Goal: Task Accomplishment & Management: Complete application form

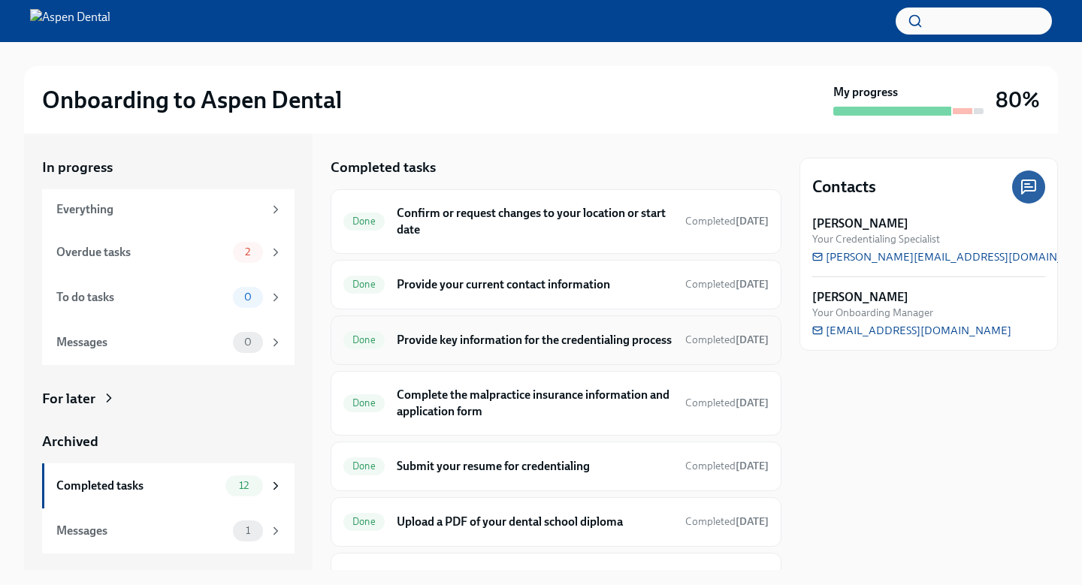
scroll to position [403, 0]
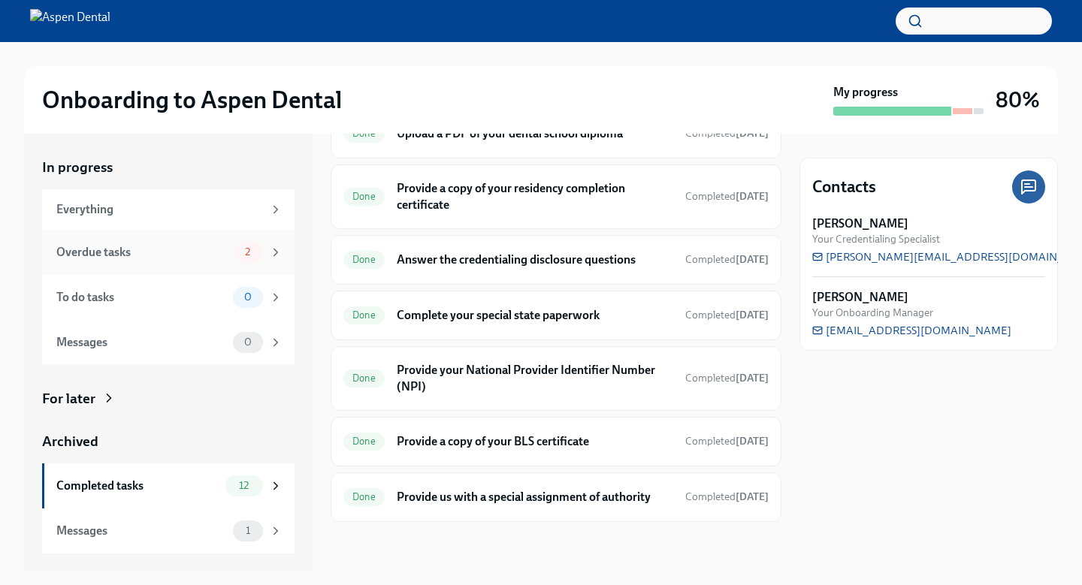
click at [178, 255] on div "Overdue tasks" at bounding box center [141, 252] width 171 height 17
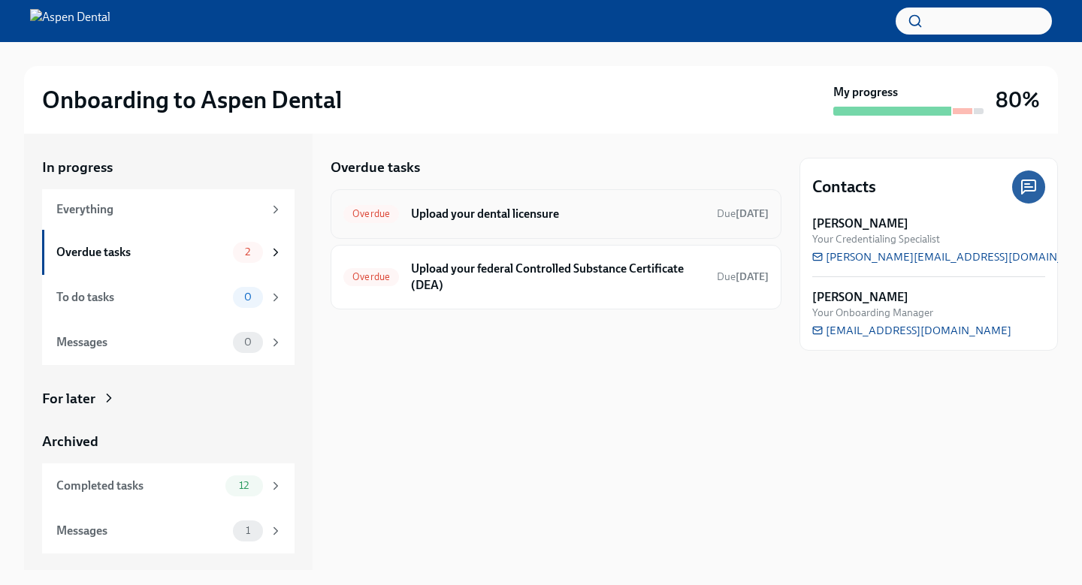
click at [441, 209] on h6 "Upload your dental licensure" at bounding box center [558, 214] width 294 height 17
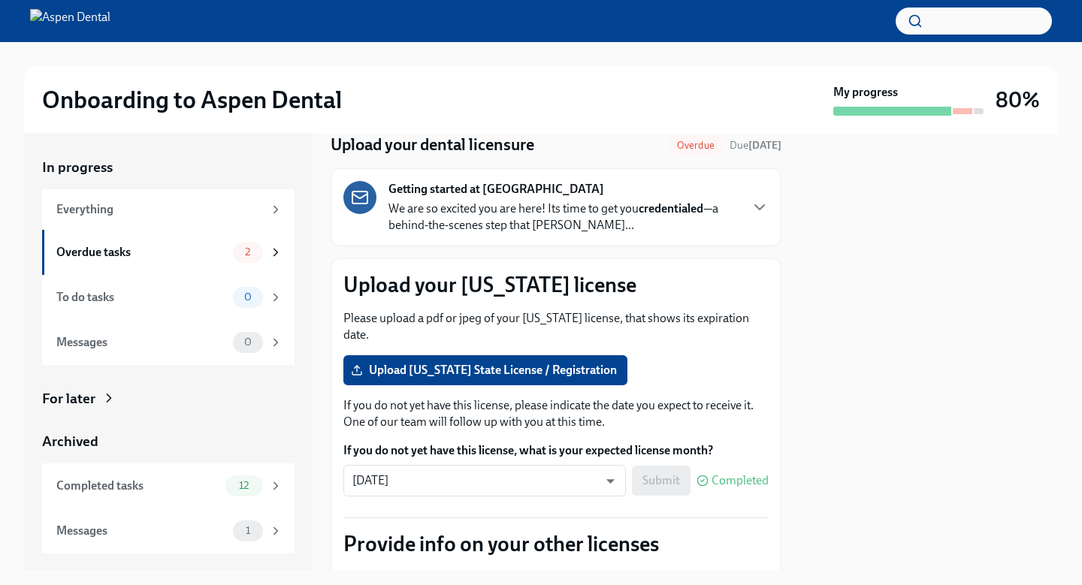
scroll to position [108, 0]
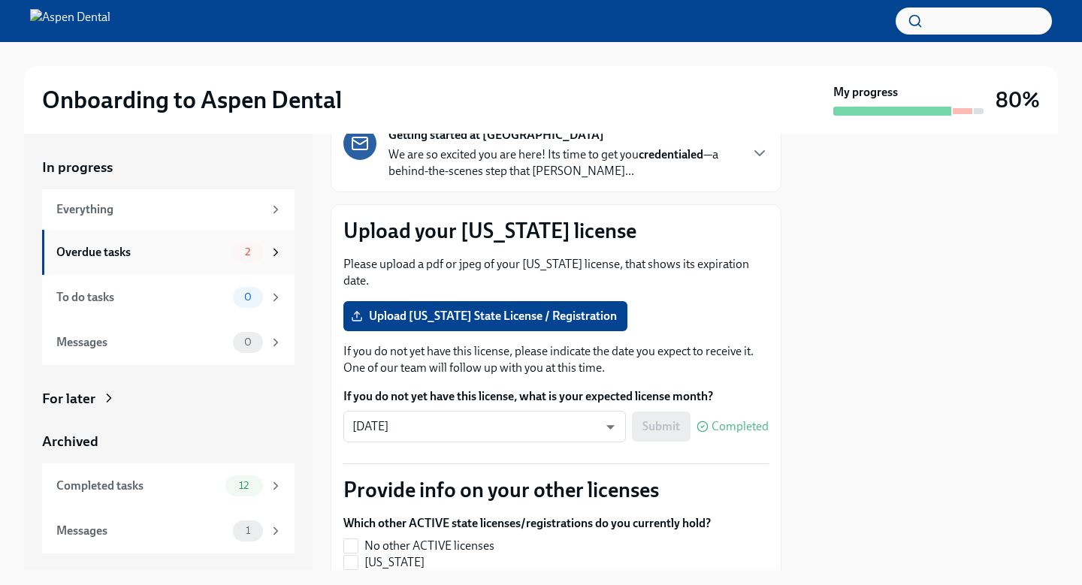
click at [243, 234] on div "Overdue tasks 2" at bounding box center [168, 252] width 252 height 45
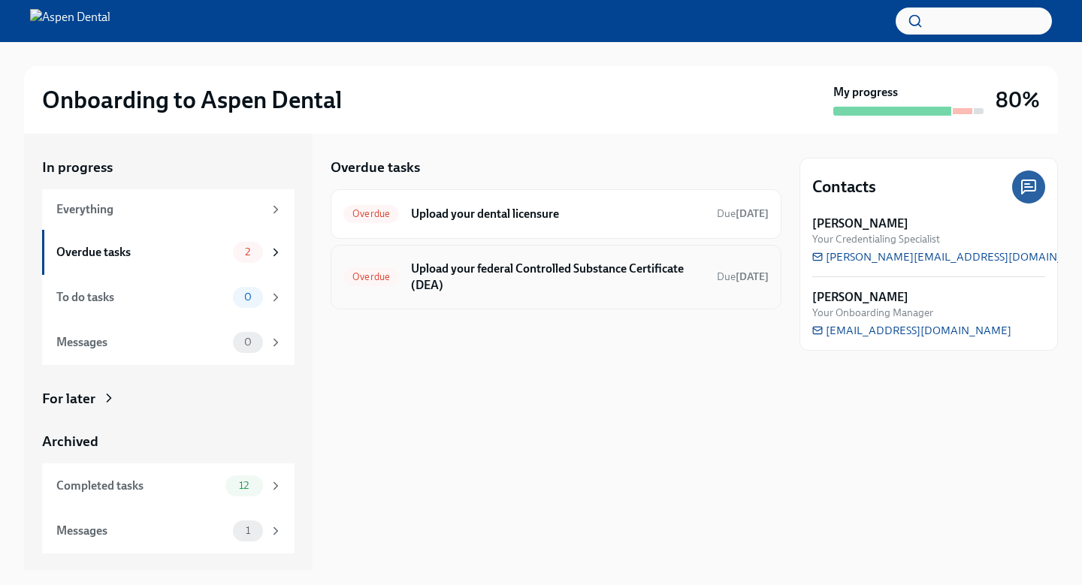
click at [444, 279] on h6 "Upload your federal Controlled Substance Certificate (DEA)" at bounding box center [558, 277] width 294 height 33
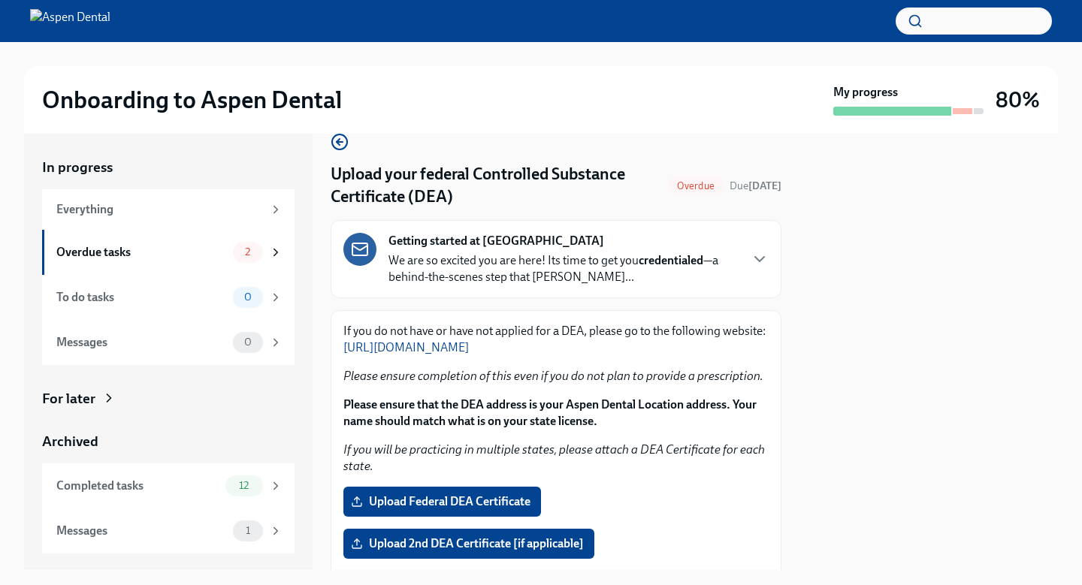
scroll to position [6, 0]
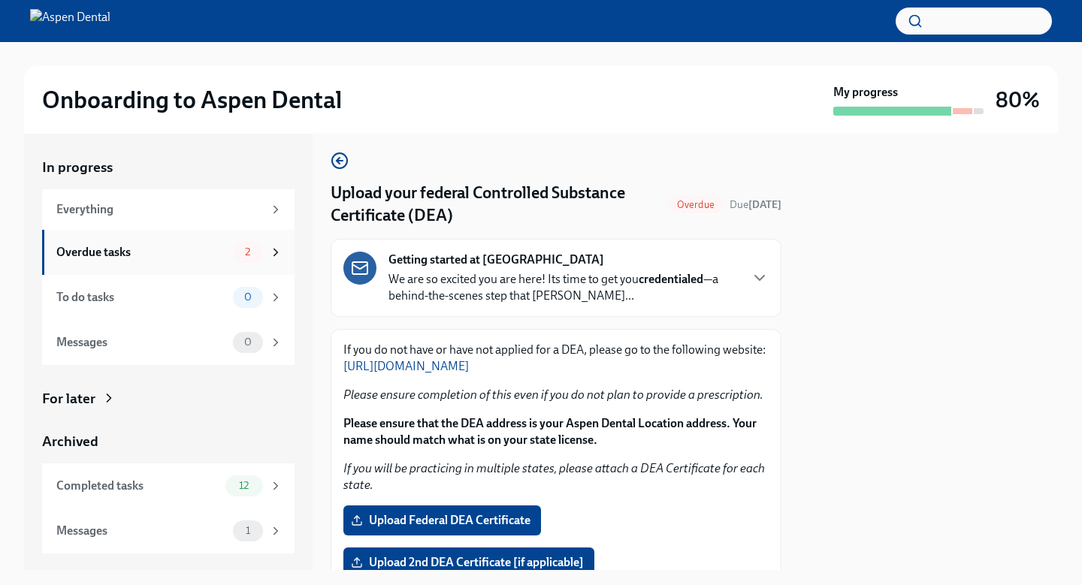
click at [212, 256] on div "Overdue tasks" at bounding box center [141, 252] width 171 height 17
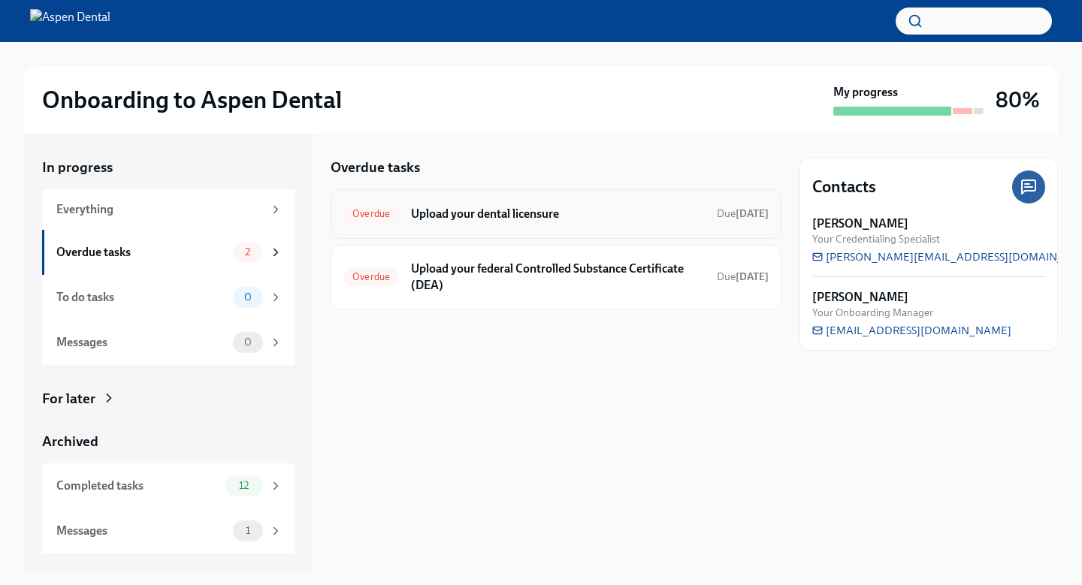
click at [492, 207] on h6 "Upload your dental licensure" at bounding box center [558, 214] width 294 height 17
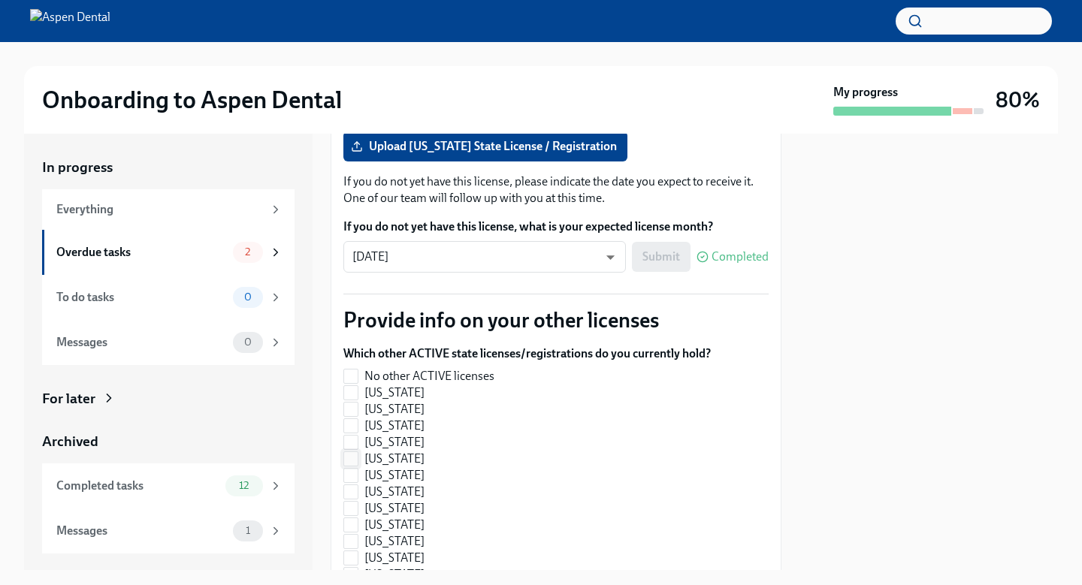
scroll to position [347, 0]
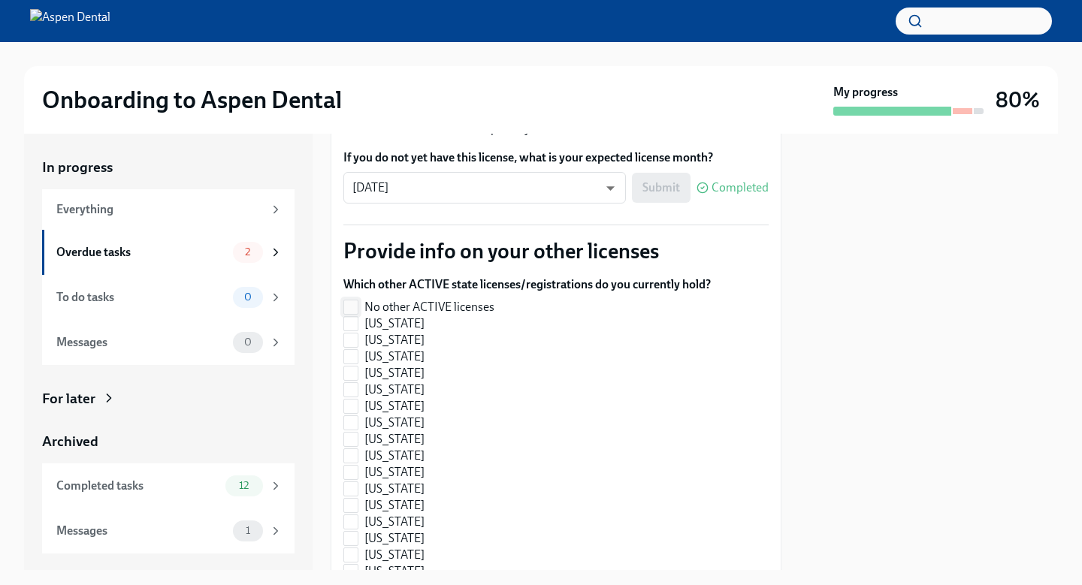
click at [547, 313] on label "No other ACTIVE licenses" at bounding box center [520, 307] width 355 height 17
click at [358, 313] on input "No other ACTIVE licenses" at bounding box center [351, 308] width 14 height 14
checkbox input "true"
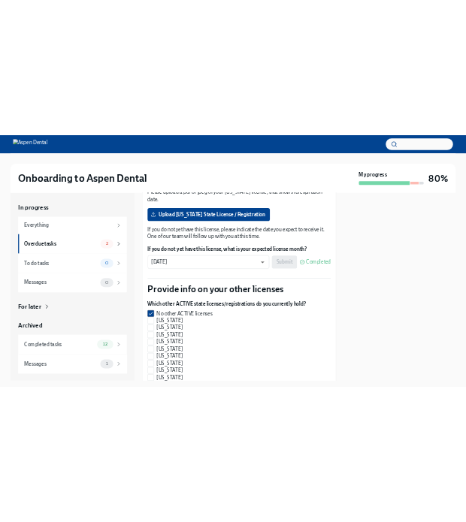
scroll to position [189, 0]
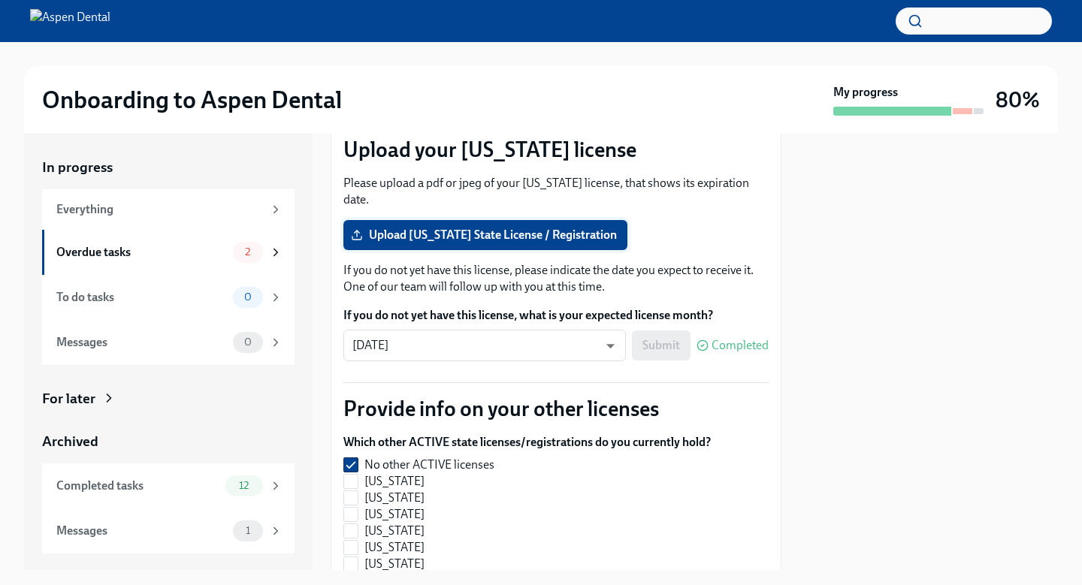
click at [516, 231] on span "Upload [US_STATE] State License / Registration" at bounding box center [485, 235] width 263 height 15
click at [0, 0] on input "Upload [US_STATE] State License / Registration" at bounding box center [0, 0] width 0 height 0
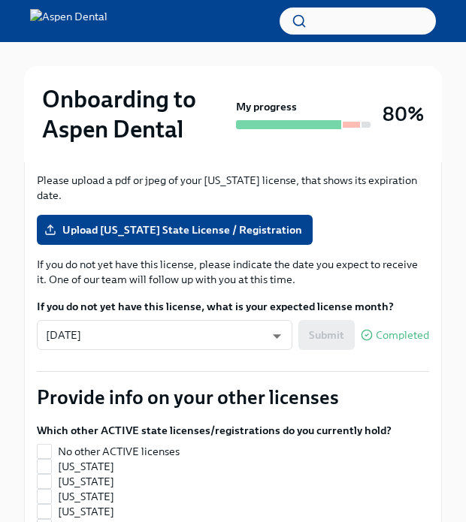
scroll to position [289, 0]
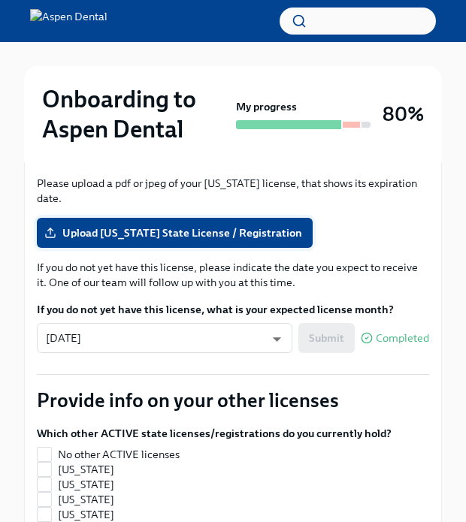
click at [259, 223] on label "Upload [US_STATE] State License / Registration" at bounding box center [175, 233] width 276 height 30
click at [0, 0] on input "Upload [US_STATE] State License / Registration" at bounding box center [0, 0] width 0 height 0
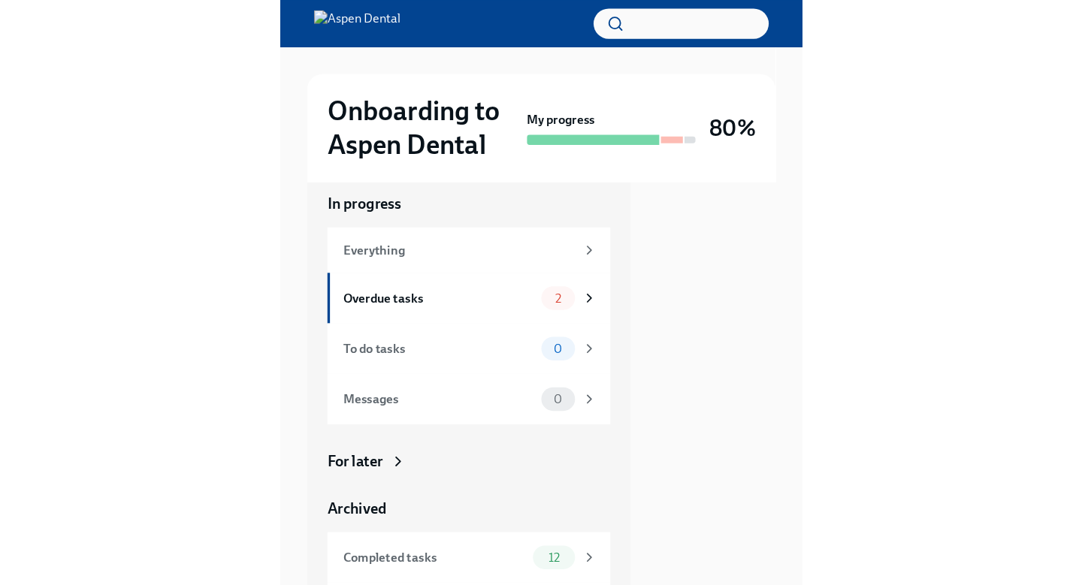
scroll to position [0, 0]
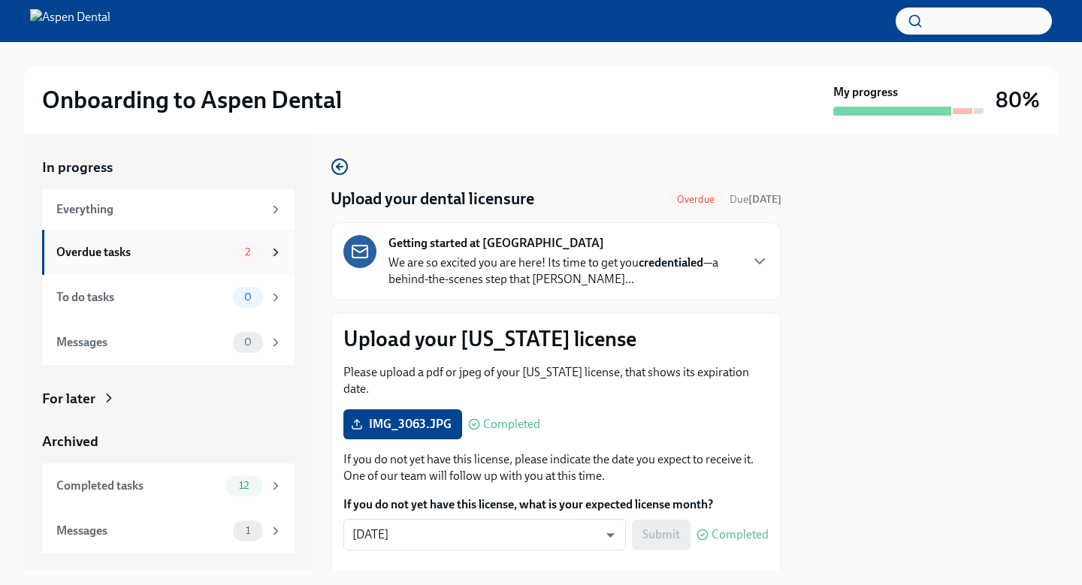
click at [221, 255] on div "Overdue tasks" at bounding box center [141, 252] width 171 height 17
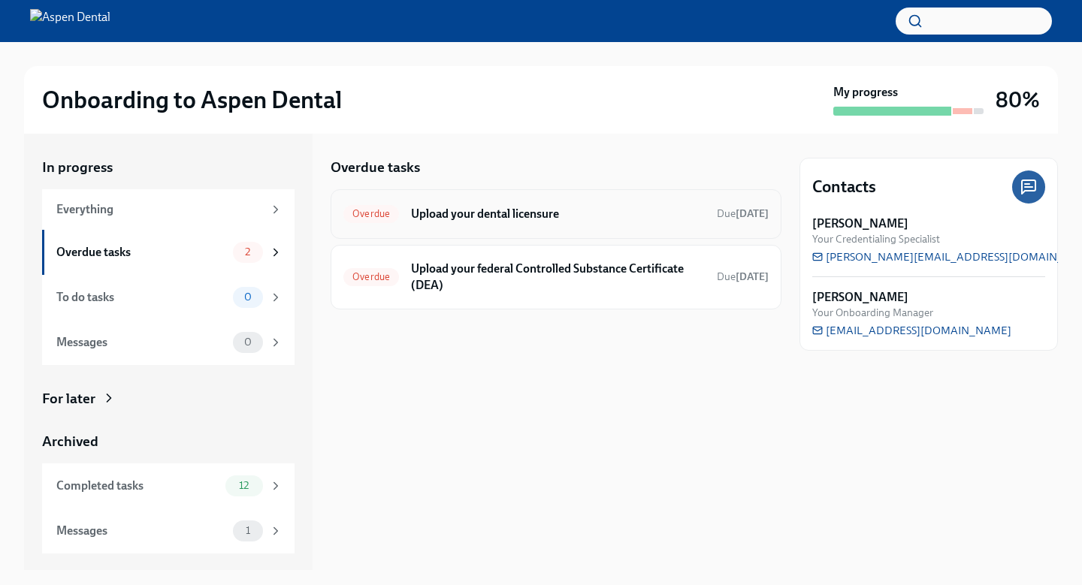
click at [440, 230] on div "Overdue Upload your dental licensure Due [DATE]" at bounding box center [556, 214] width 451 height 50
click at [539, 218] on h6 "Upload your dental licensure" at bounding box center [558, 214] width 294 height 17
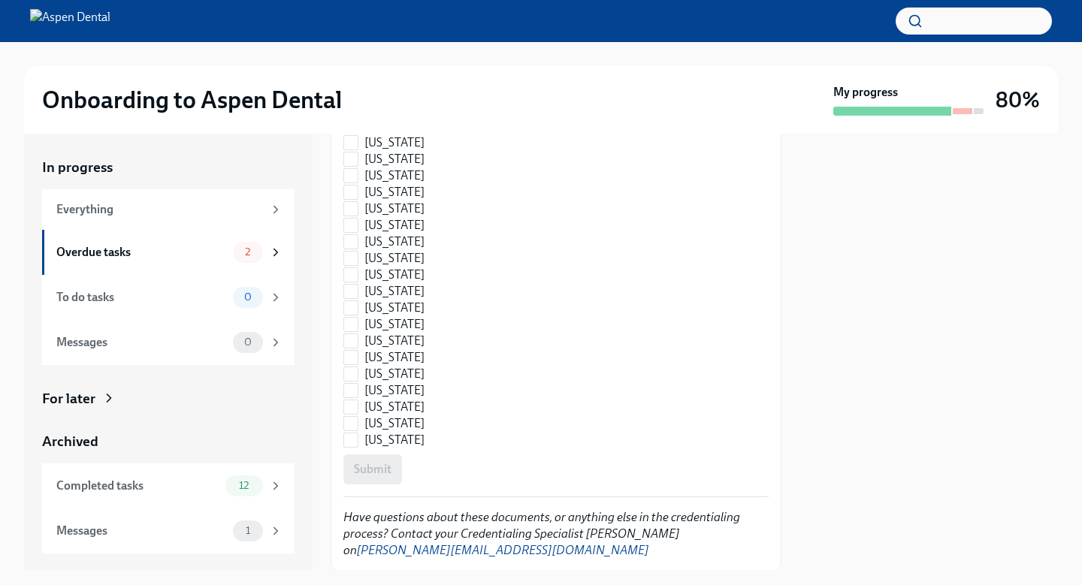
scroll to position [2316, 0]
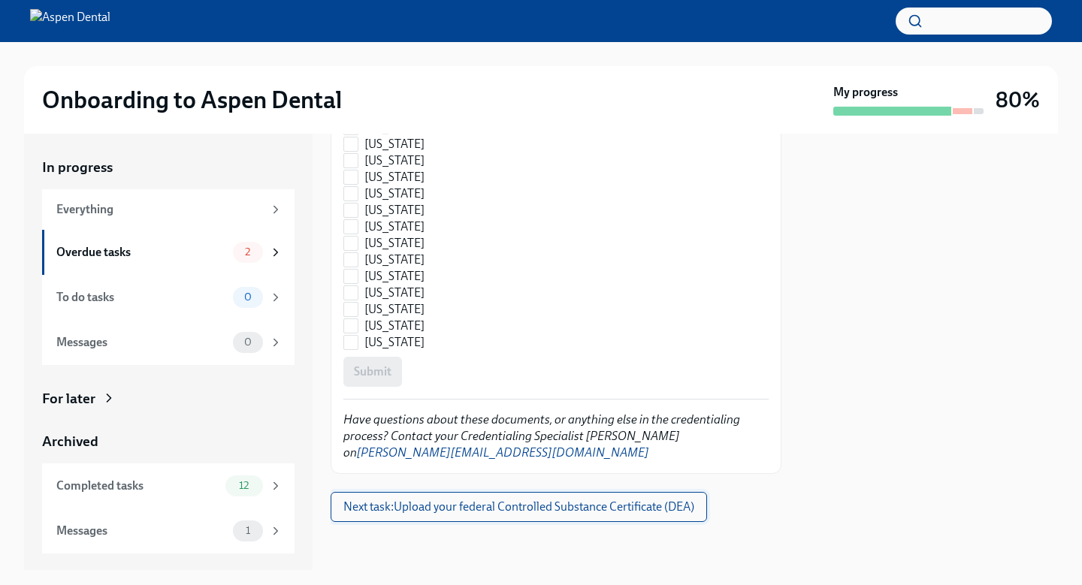
click at [464, 508] on span "Next task : Upload your federal Controlled Substance Certificate (DEA)" at bounding box center [518, 507] width 351 height 15
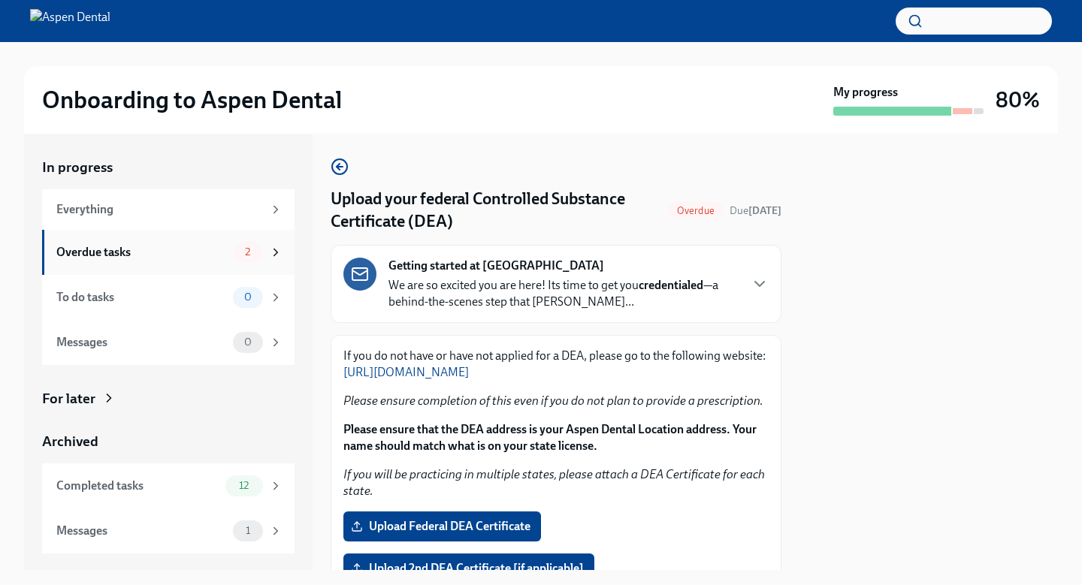
click at [211, 261] on div "Overdue tasks 2" at bounding box center [169, 252] width 226 height 21
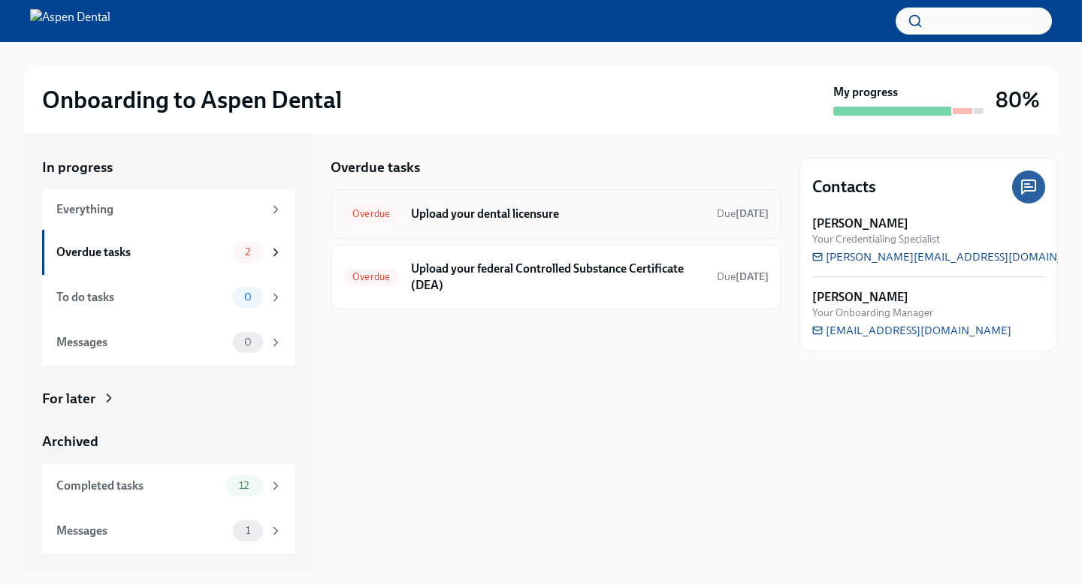
click at [506, 218] on h6 "Upload your dental licensure" at bounding box center [558, 214] width 294 height 17
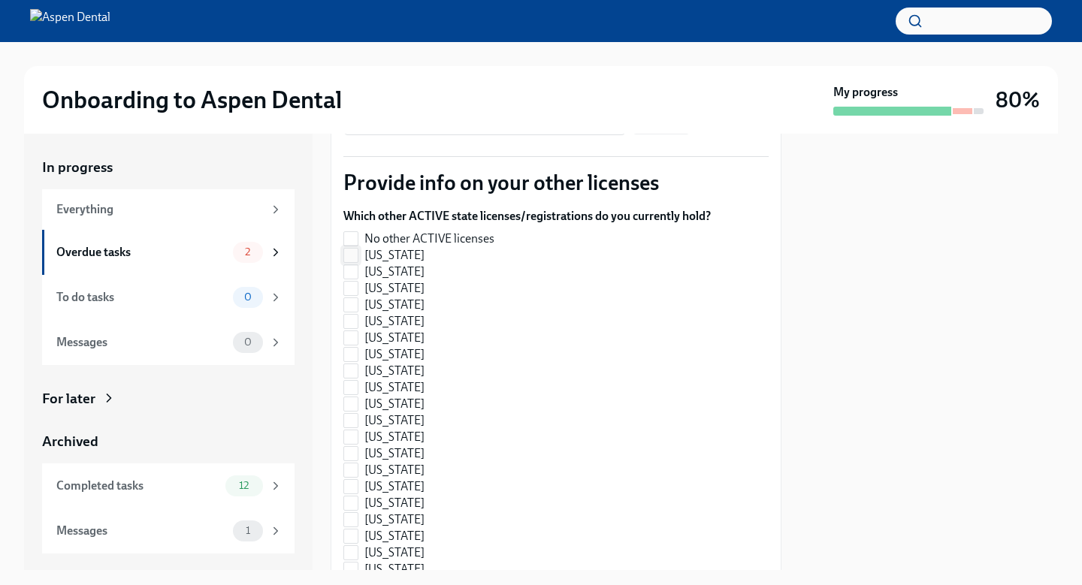
scroll to position [394, 0]
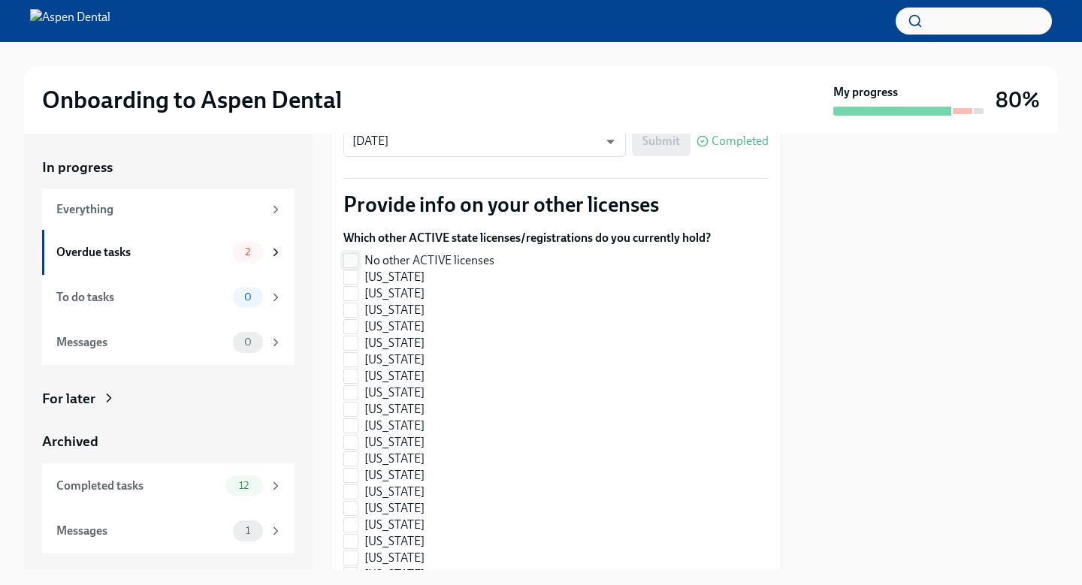
click at [355, 257] on input "No other ACTIVE licenses" at bounding box center [351, 261] width 14 height 14
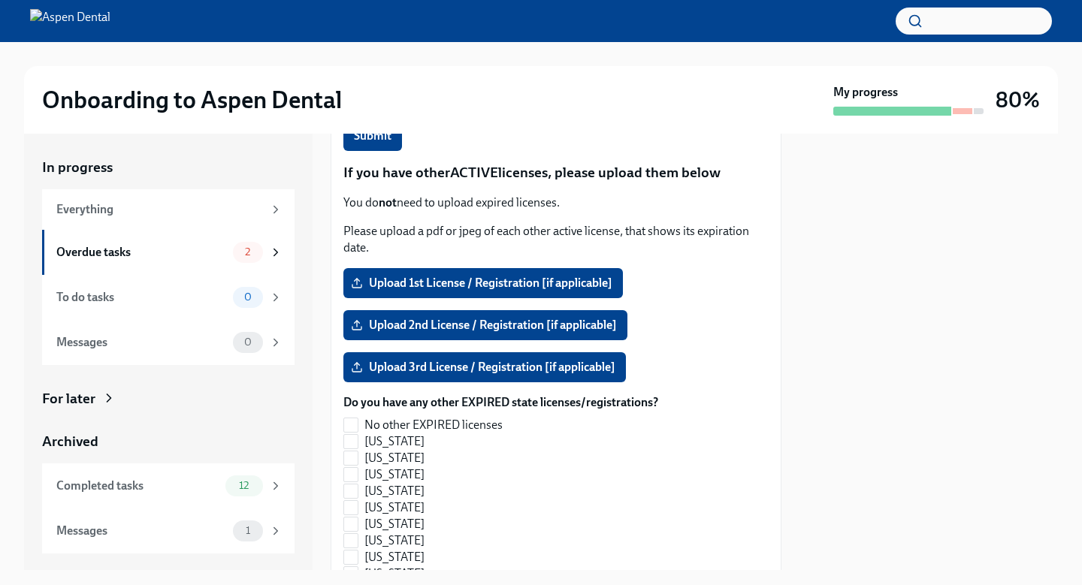
scroll to position [1255, 0]
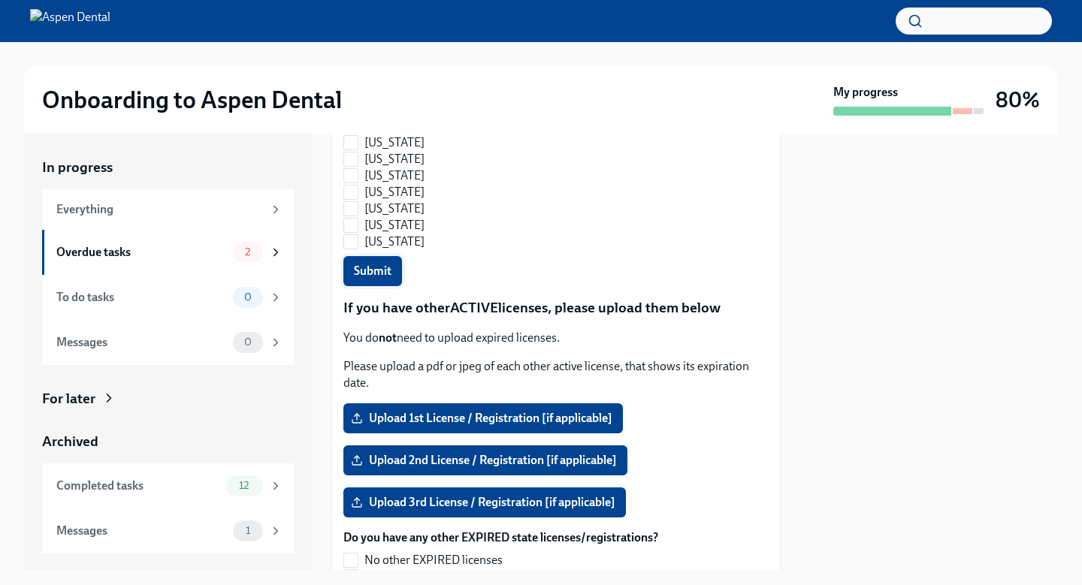
click at [379, 279] on span "Submit" at bounding box center [373, 271] width 38 height 15
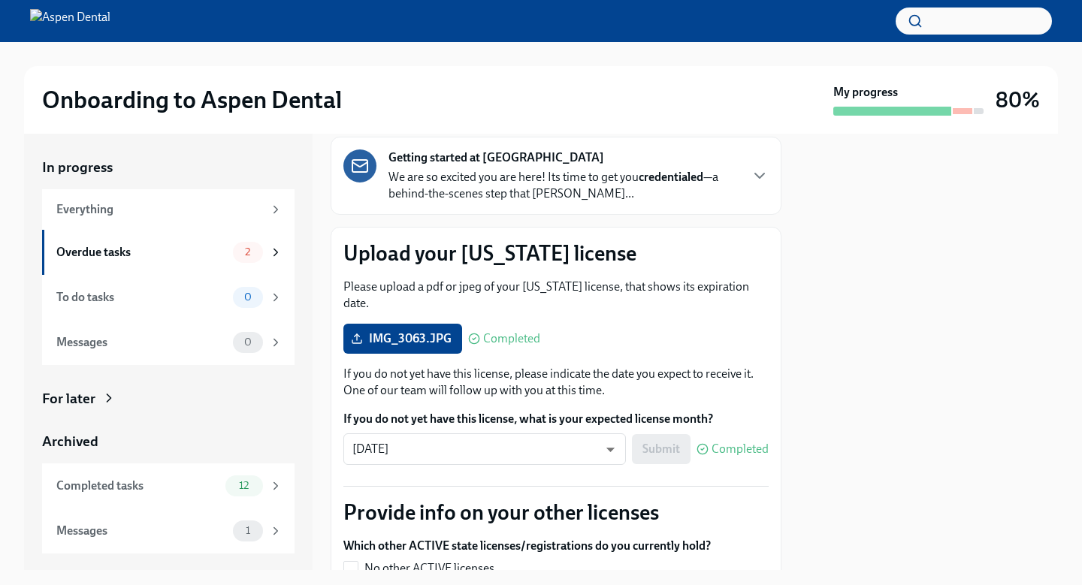
scroll to position [0, 0]
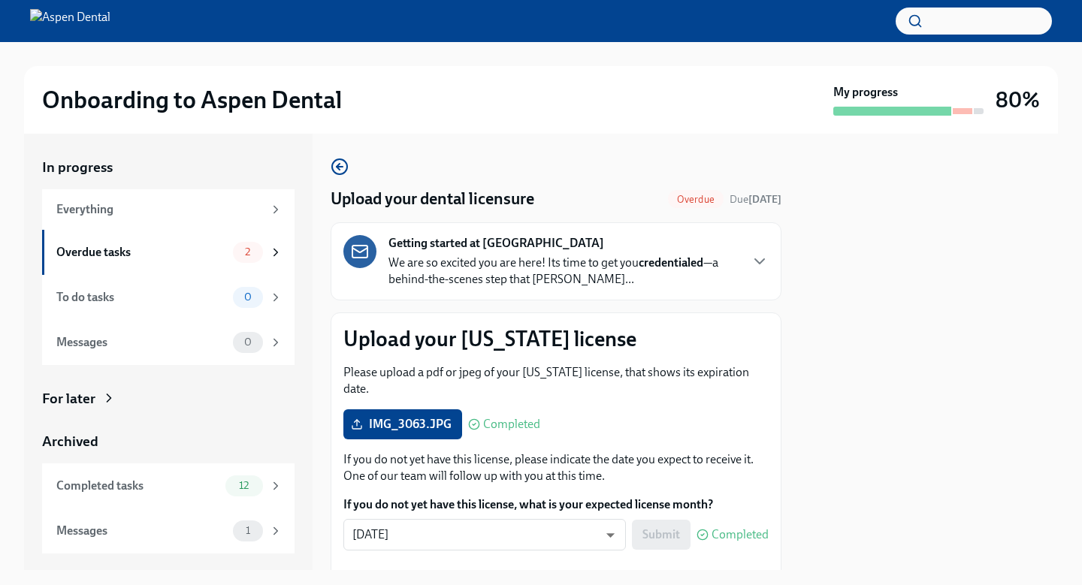
checkbox input "true"
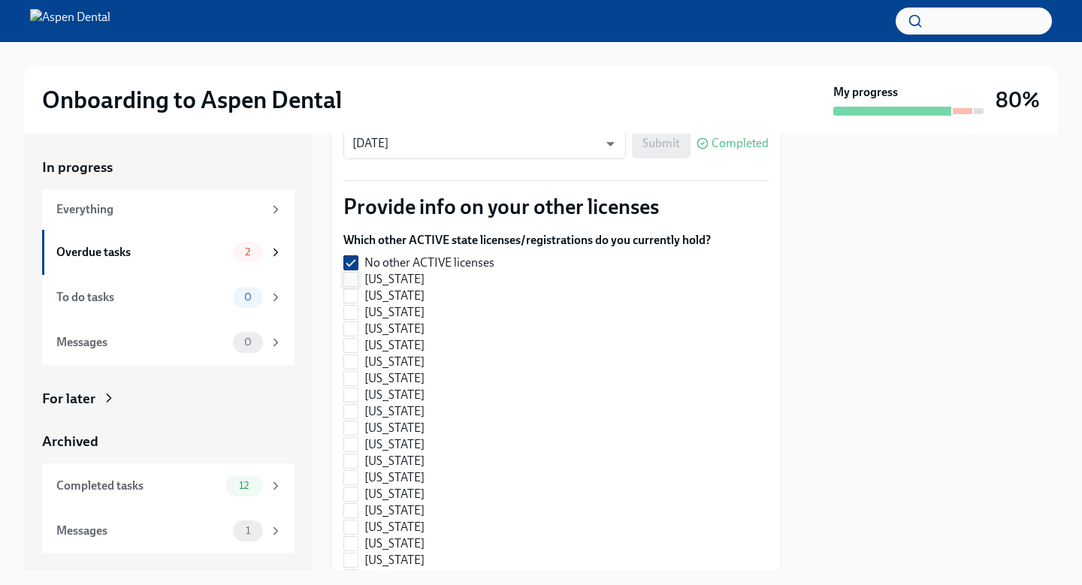
scroll to position [449, 0]
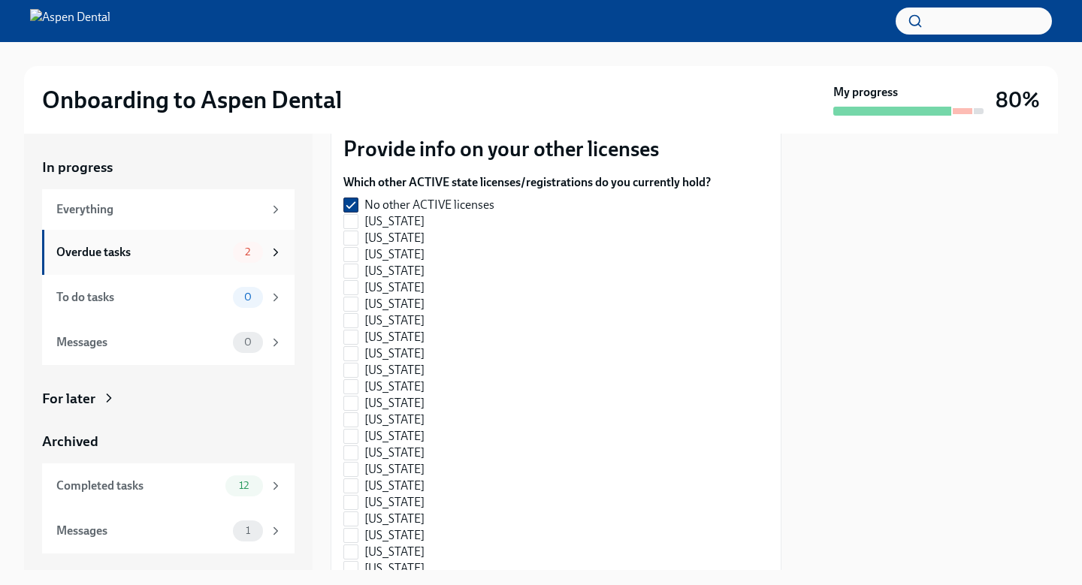
click at [216, 257] on div "Overdue tasks" at bounding box center [141, 252] width 171 height 17
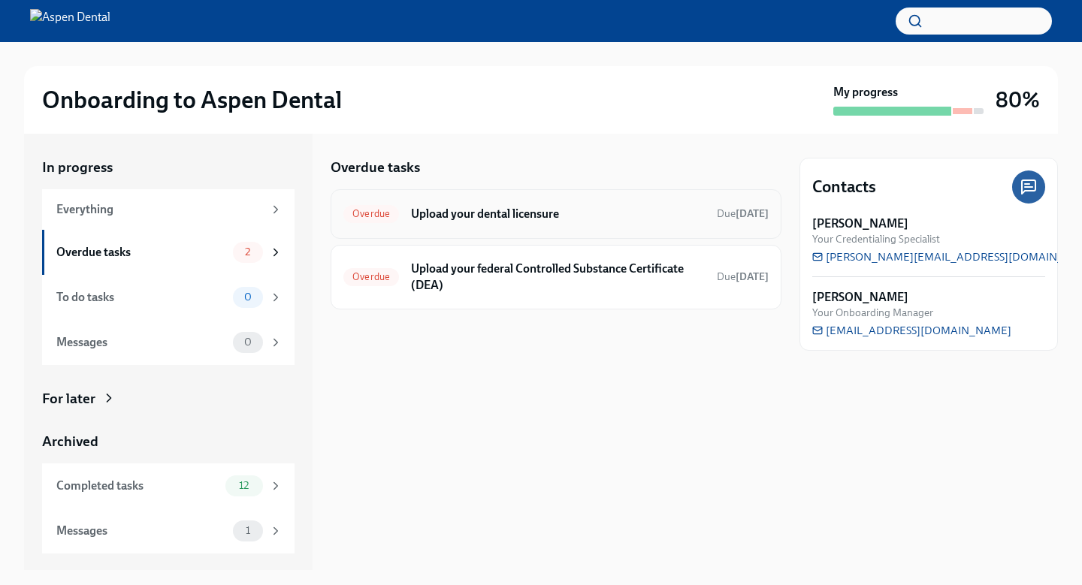
click at [435, 222] on div "Overdue Upload your dental licensure Due [DATE]" at bounding box center [555, 214] width 425 height 24
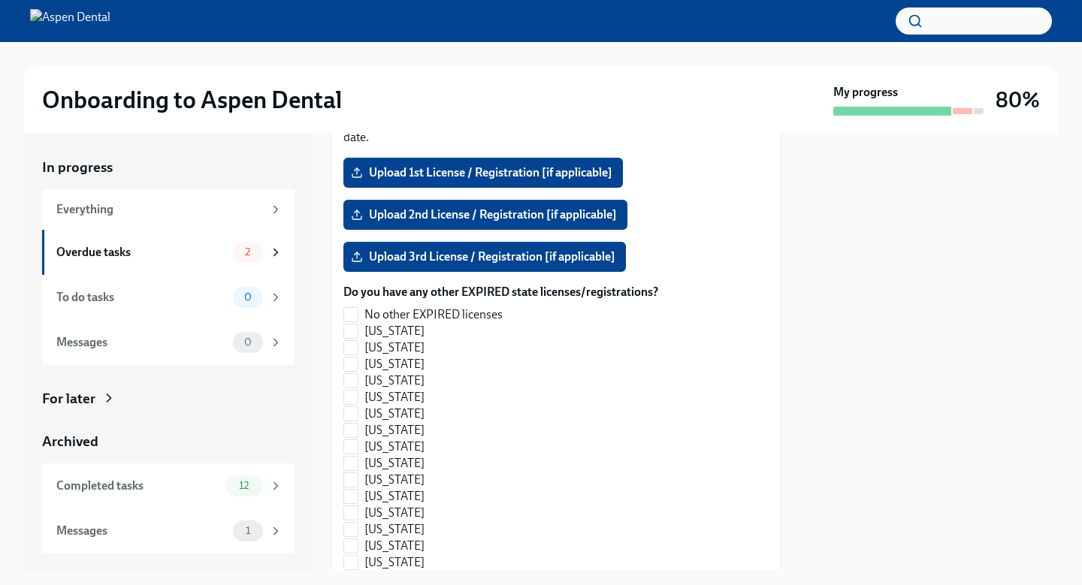
scroll to position [1495, 0]
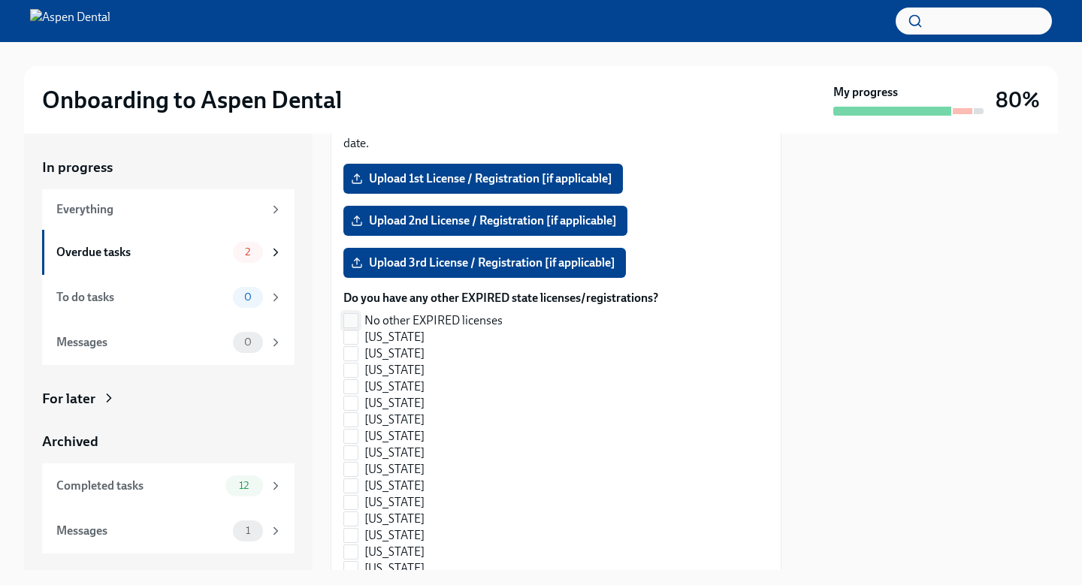
click at [361, 323] on label "No other EXPIRED licenses" at bounding box center [494, 321] width 303 height 17
click at [358, 323] on input "No other EXPIRED licenses" at bounding box center [351, 321] width 14 height 14
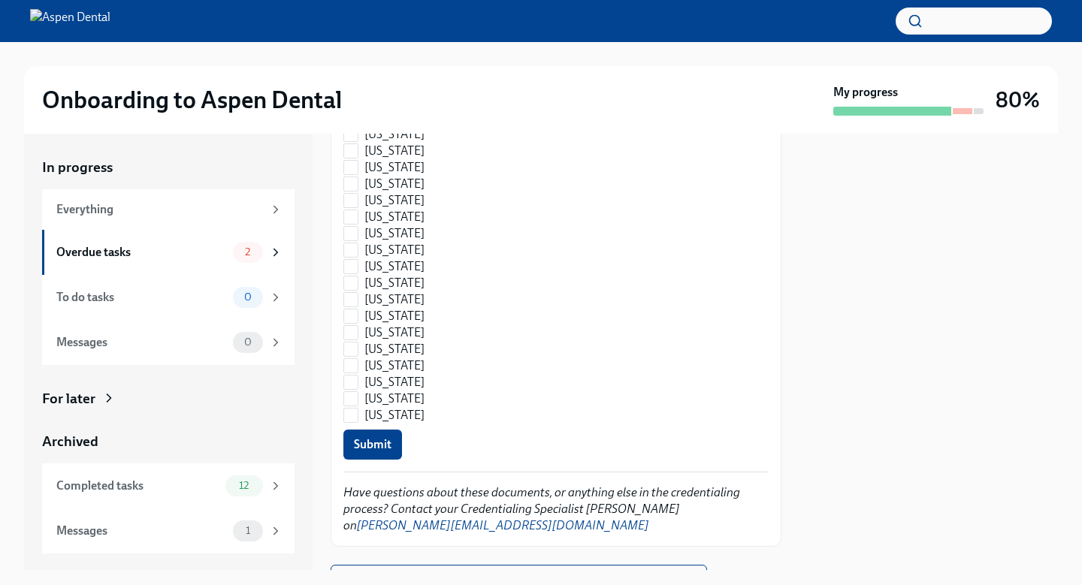
scroll to position [2316, 0]
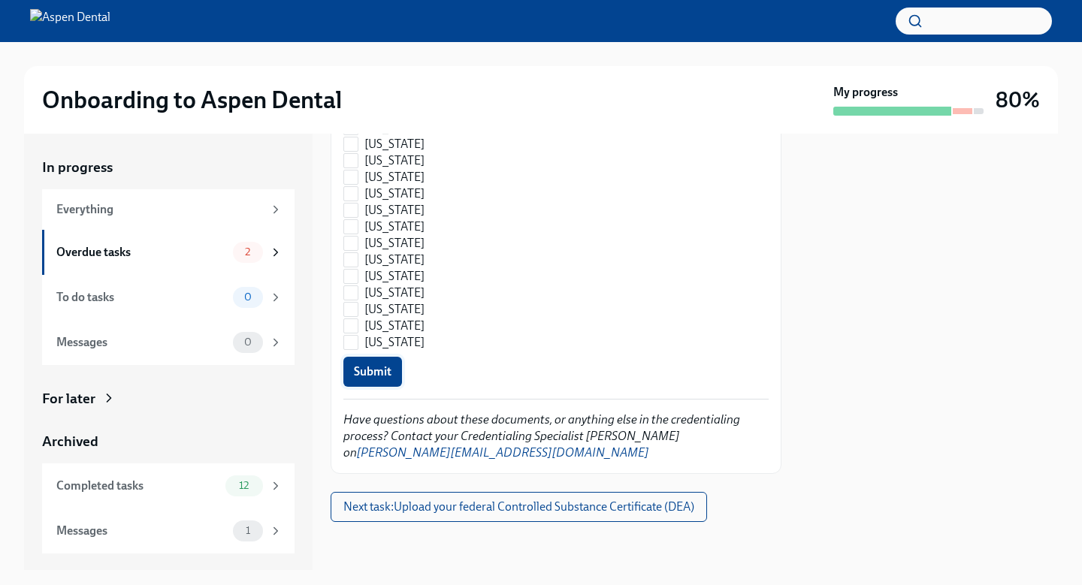
click at [382, 374] on span "Submit" at bounding box center [373, 371] width 38 height 15
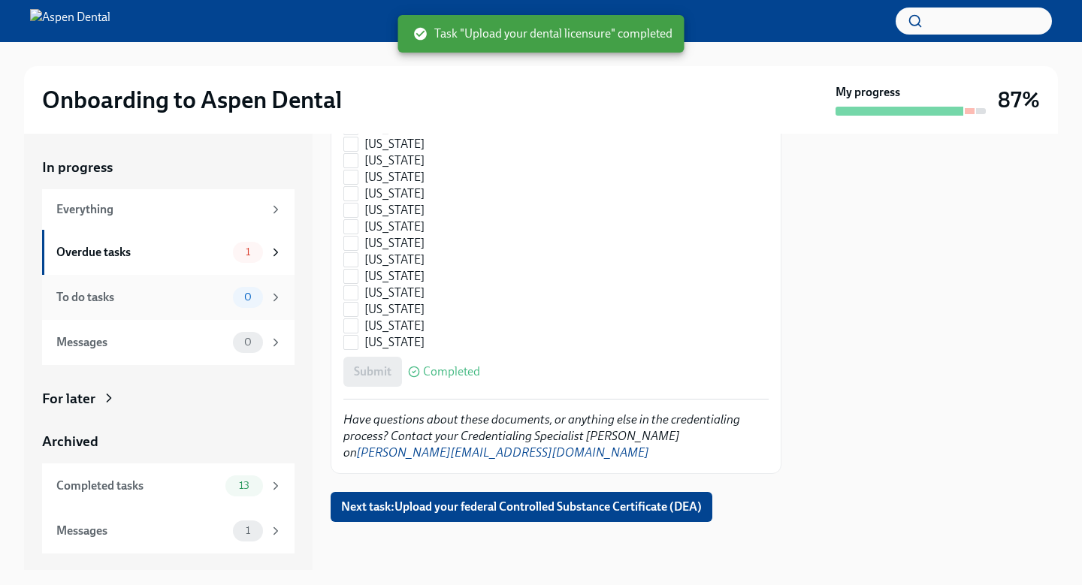
checkbox input "true"
click at [210, 255] on div "Overdue tasks" at bounding box center [141, 252] width 171 height 17
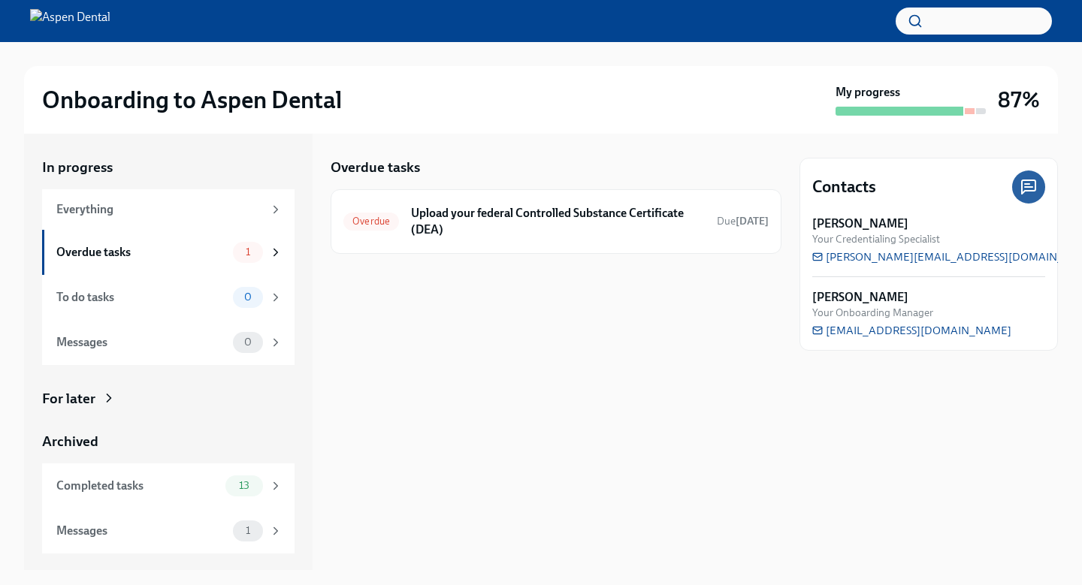
click at [210, 255] on div "Overdue tasks" at bounding box center [141, 252] width 171 height 17
click at [536, 211] on h6 "Upload your federal Controlled Substance Certificate (DEA)" at bounding box center [558, 221] width 294 height 33
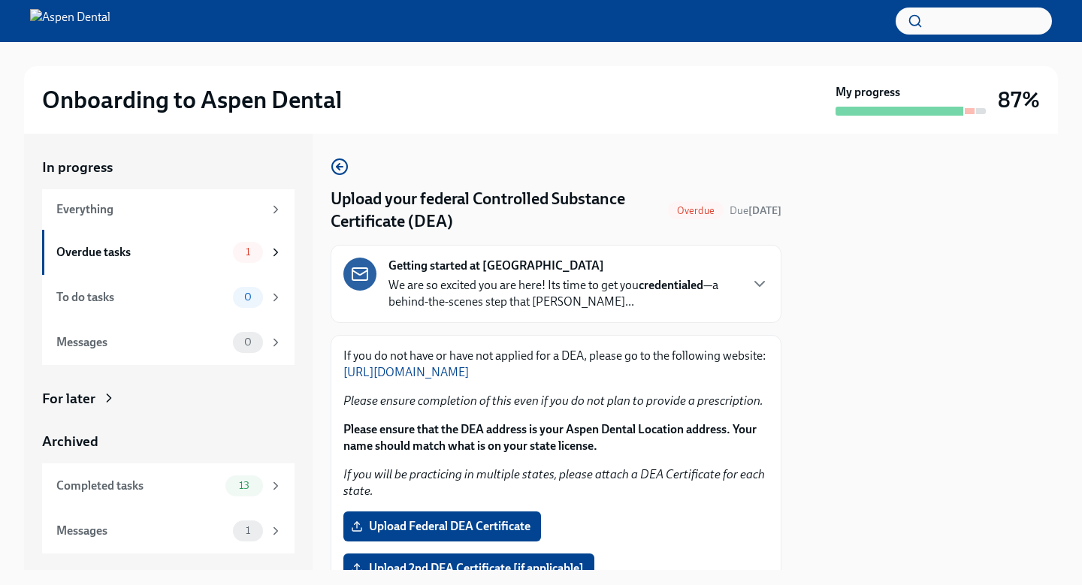
scroll to position [110, 0]
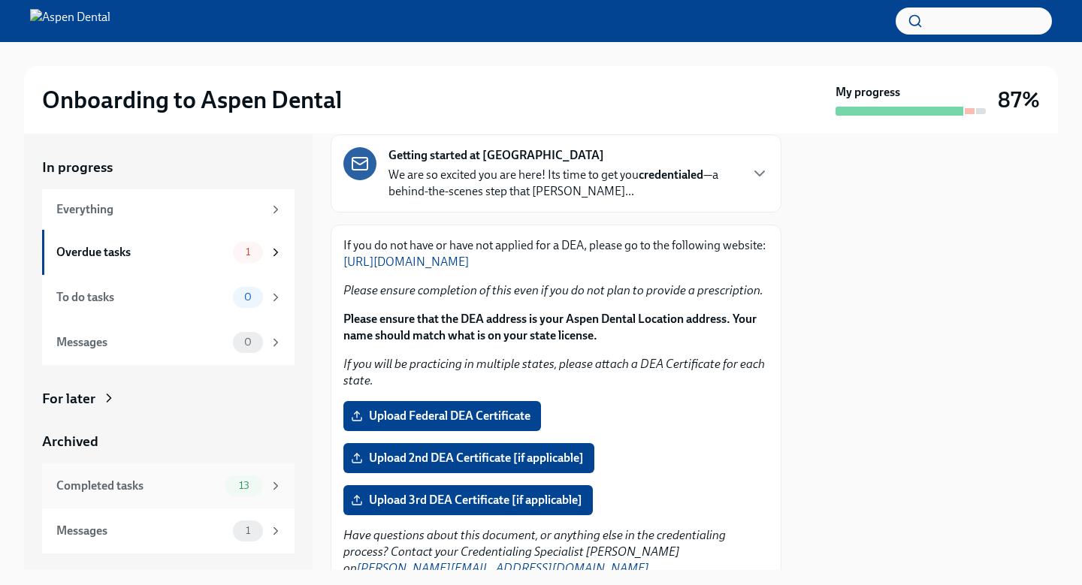
click at [188, 484] on div "Completed tasks" at bounding box center [137, 486] width 163 height 17
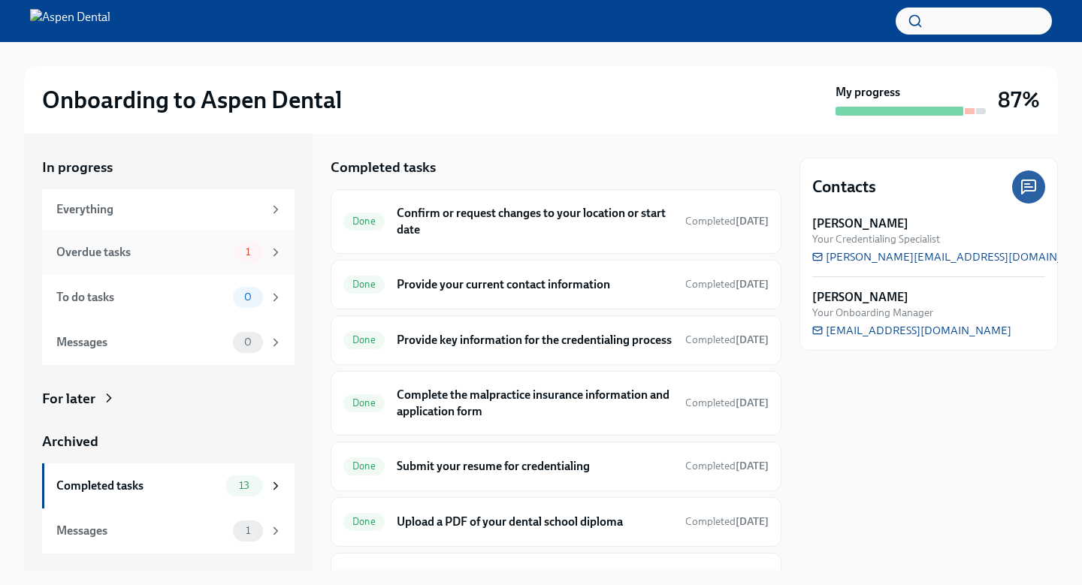
click at [195, 260] on div "Overdue tasks 1" at bounding box center [169, 252] width 226 height 21
